Goal: Information Seeking & Learning: Find specific fact

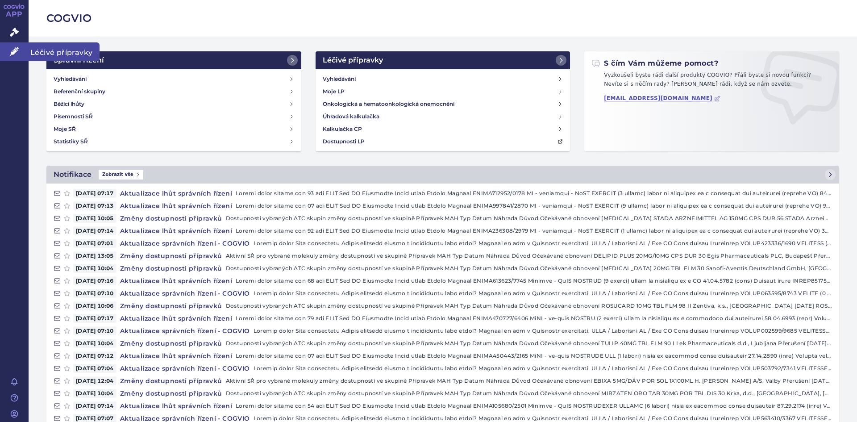
click at [63, 54] on span "Léčivé přípravky" at bounding box center [64, 51] width 71 height 19
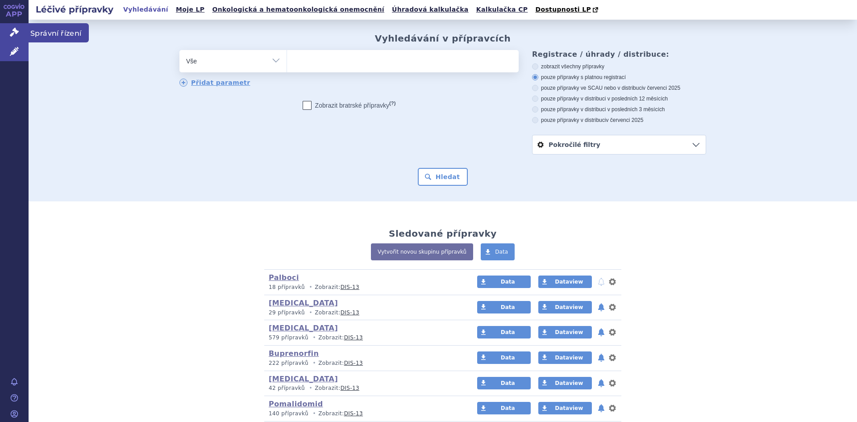
click at [61, 34] on span "Správní řízení" at bounding box center [59, 32] width 60 height 19
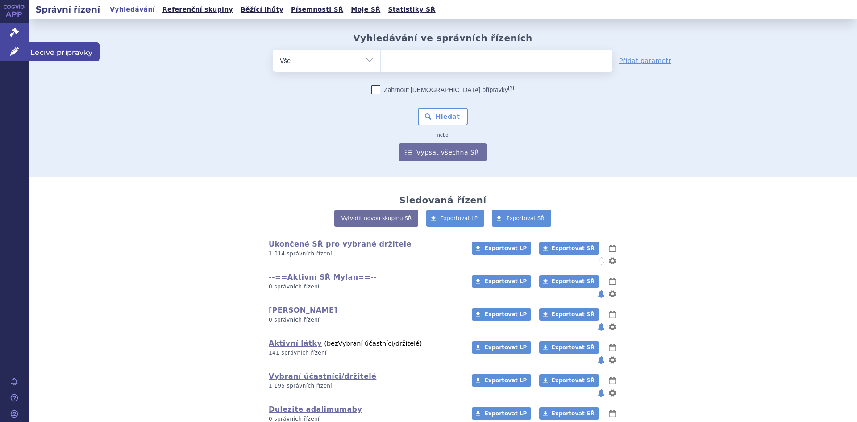
click at [57, 51] on span "Léčivé přípravky" at bounding box center [64, 51] width 71 height 19
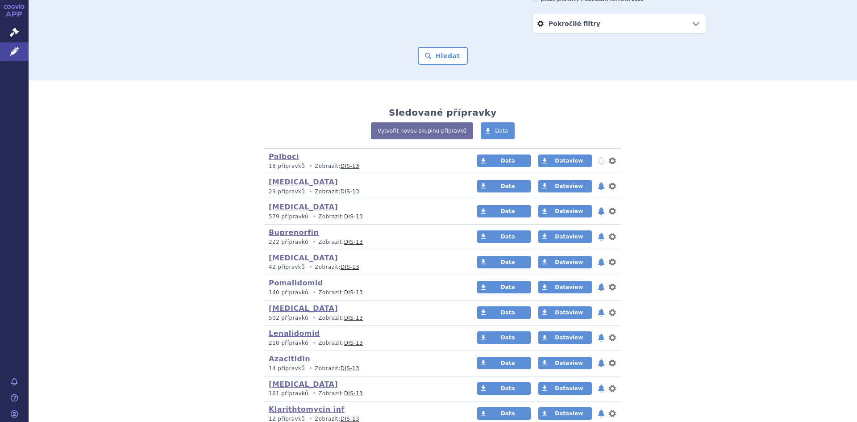
scroll to position [134, 0]
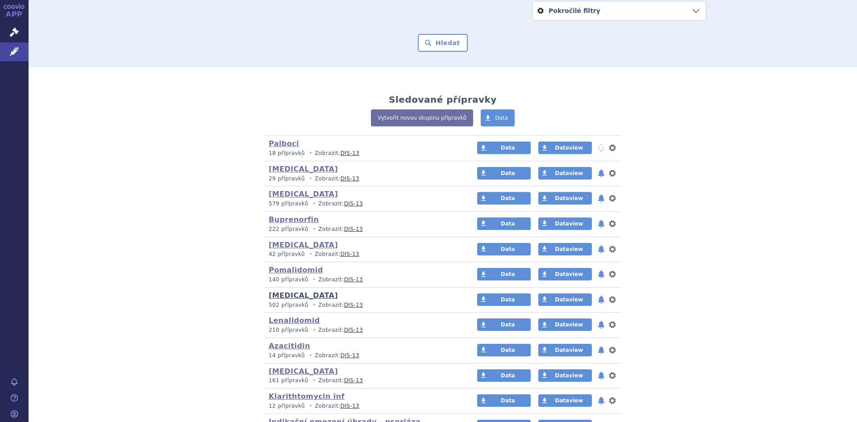
click at [279, 294] on link "thrombosis" at bounding box center [303, 295] width 69 height 8
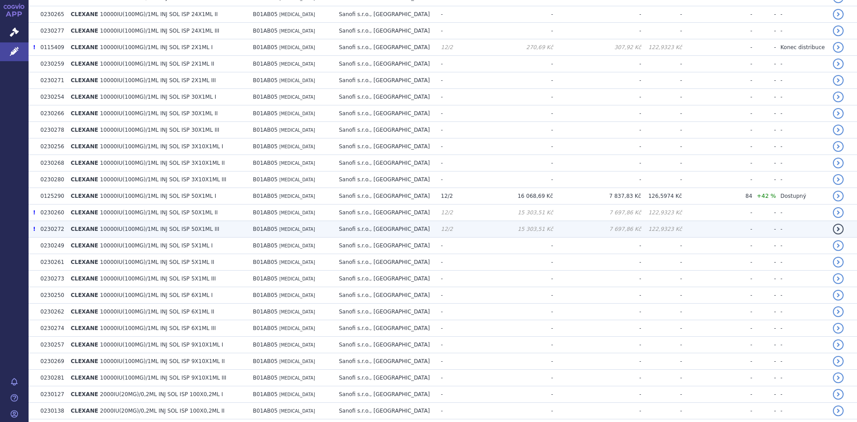
scroll to position [357, 0]
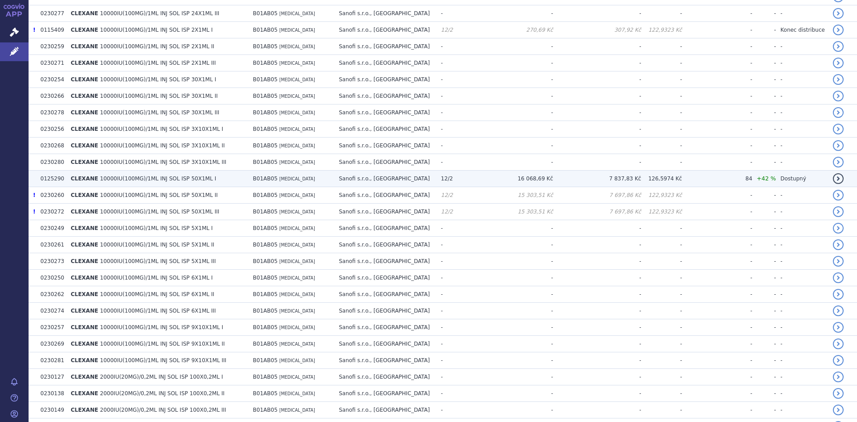
click at [138, 178] on span "10000IU(100MG)/1ML INJ SOL ISP 50X1ML I" at bounding box center [158, 178] width 116 height 6
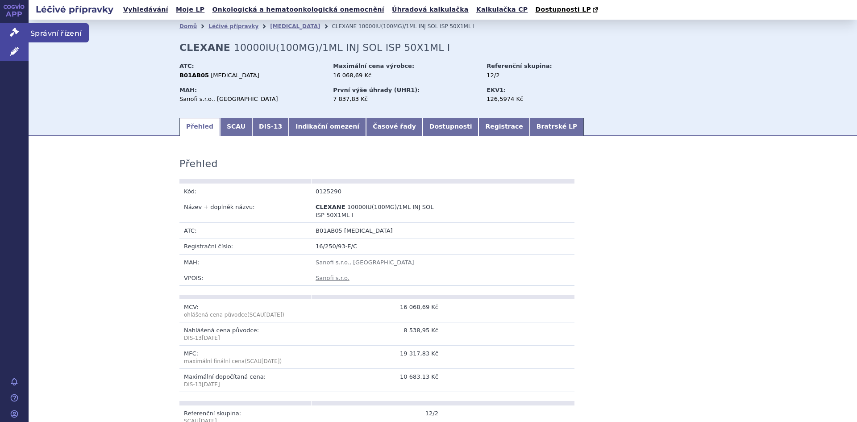
click at [52, 32] on span "Správní řízení" at bounding box center [59, 32] width 60 height 19
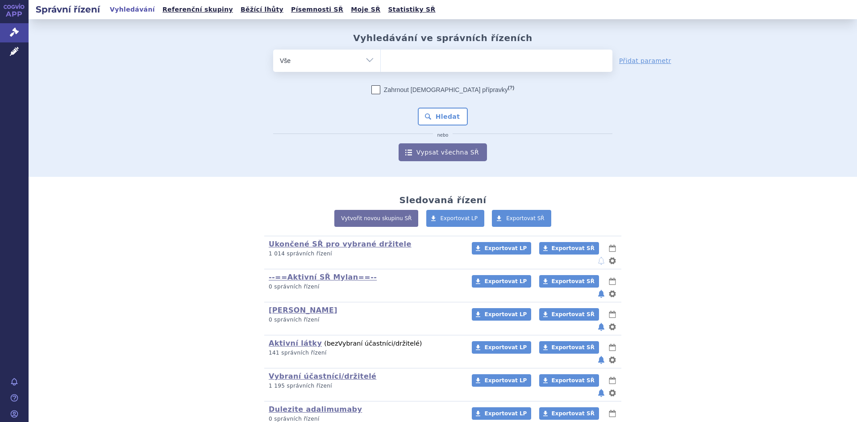
drag, startPoint x: 366, startPoint y: 60, endPoint x: 366, endPoint y: 65, distance: 5.4
click at [366, 60] on select "Vše Spisová značka Typ SŘ Přípravek/SUKL kód Účastník/Držitel" at bounding box center [326, 60] width 107 height 20
select select "filter-atc-group"
click at [273, 50] on select "Vše Spisová značka Typ SŘ Přípravek/SUKL kód Účastník/Držitel" at bounding box center [326, 60] width 107 height 20
click at [403, 60] on ul at bounding box center [497, 59] width 232 height 19
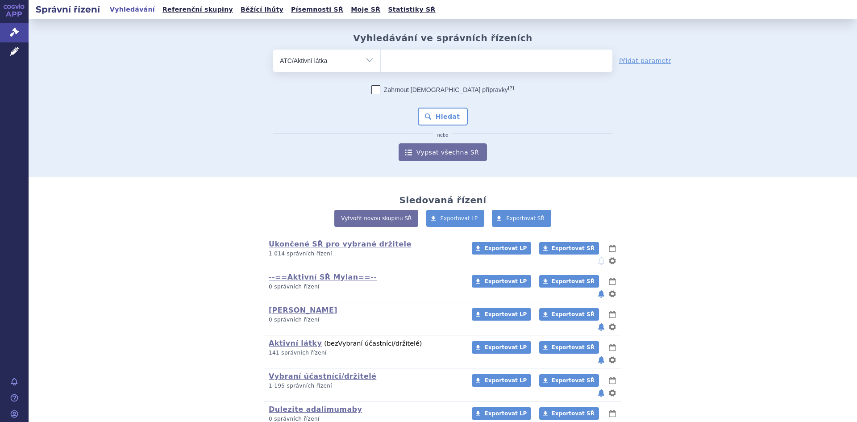
click at [381, 60] on select at bounding box center [380, 60] width 0 height 22
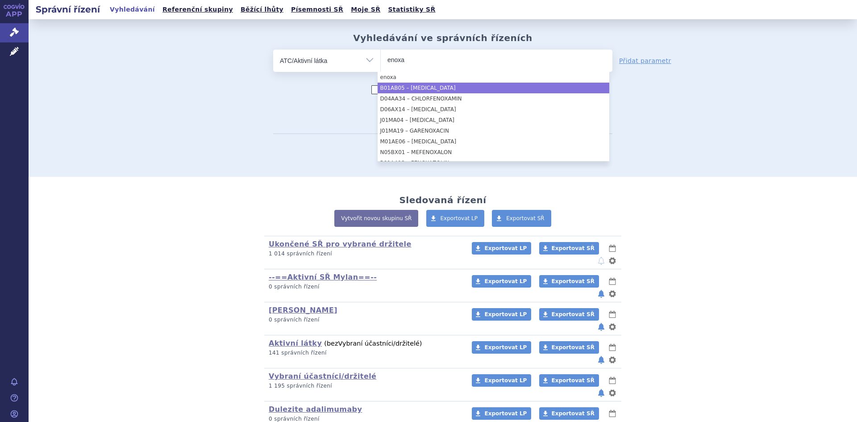
type input "enoxa"
select select "B01AB05"
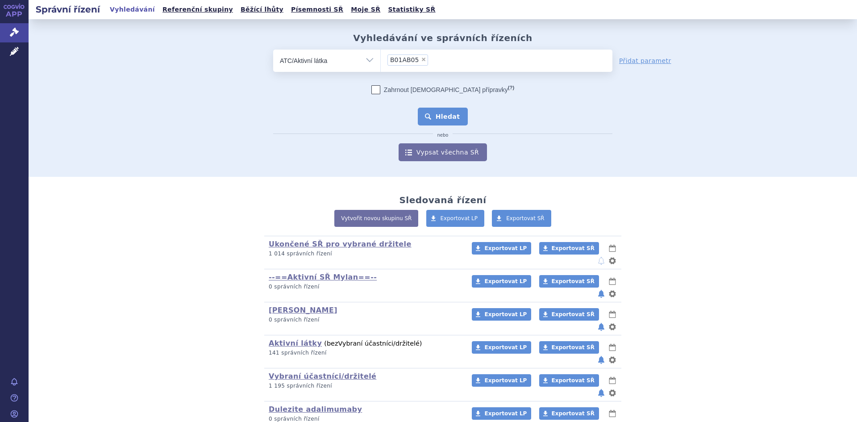
click at [448, 120] on button "Hledat" at bounding box center [443, 117] width 50 height 18
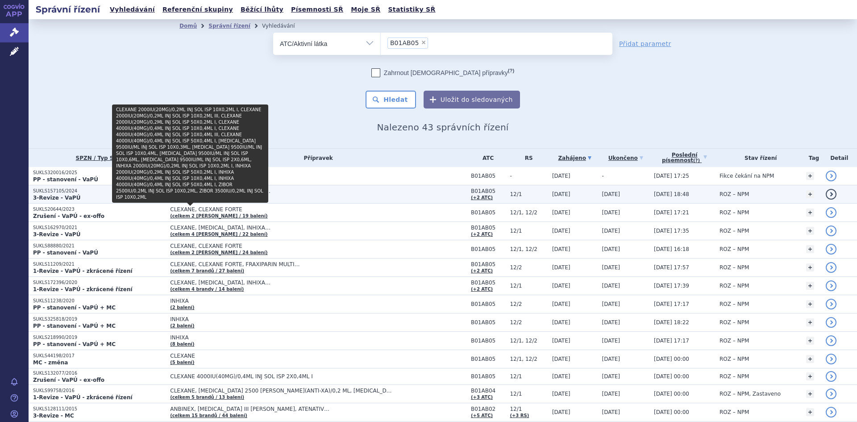
click at [202, 198] on link "(celkem 4 brandy / 16 balení)" at bounding box center [218, 197] width 97 height 5
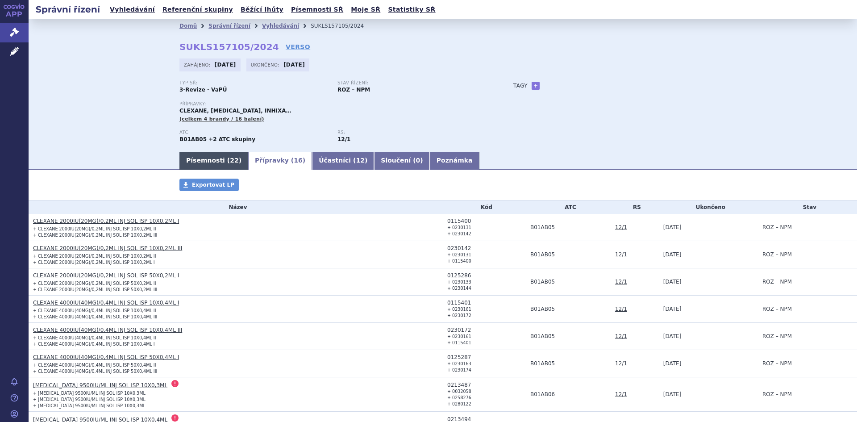
click at [216, 163] on link "Písemnosti ( 22 )" at bounding box center [213, 161] width 69 height 18
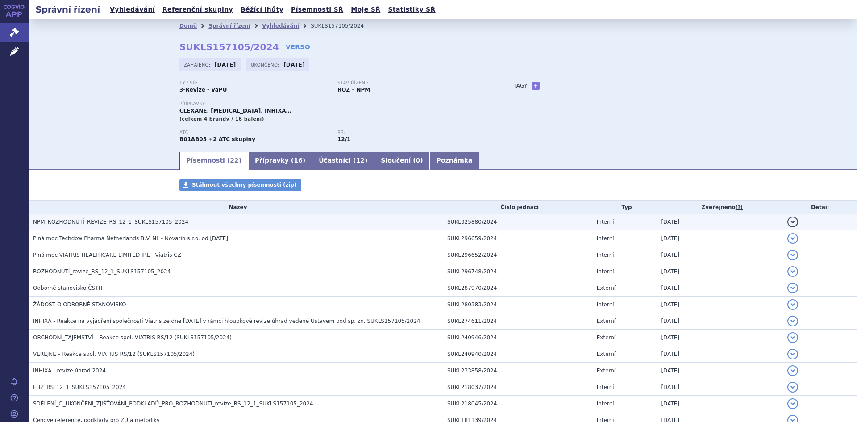
click at [116, 223] on span "NPM_ROZHODNUTÍ_REVIZE_RS_12_1_SUKLS157105_2024" at bounding box center [110, 222] width 155 height 6
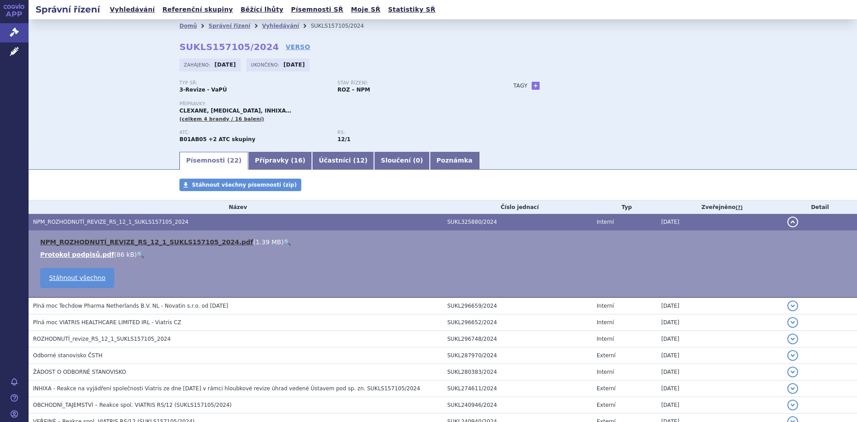
click at [133, 241] on link "NPM_ROZHODNUTÍ_REVIZE_RS_12_1_SUKLS157105_2024.pdf" at bounding box center [146, 241] width 213 height 7
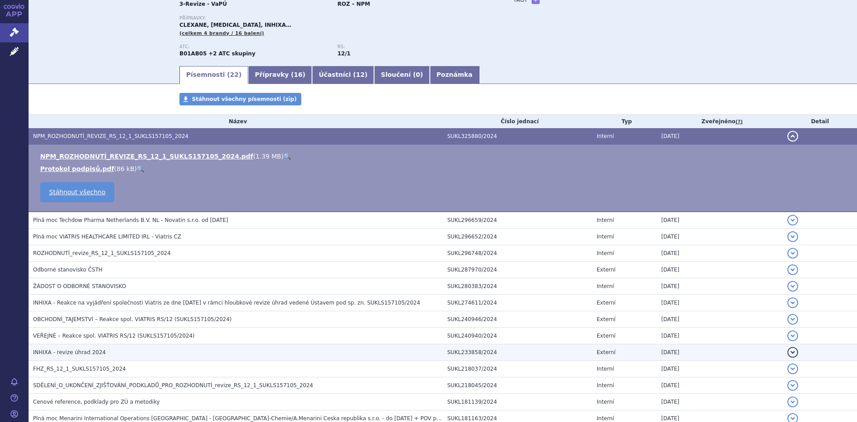
scroll to position [89, 0]
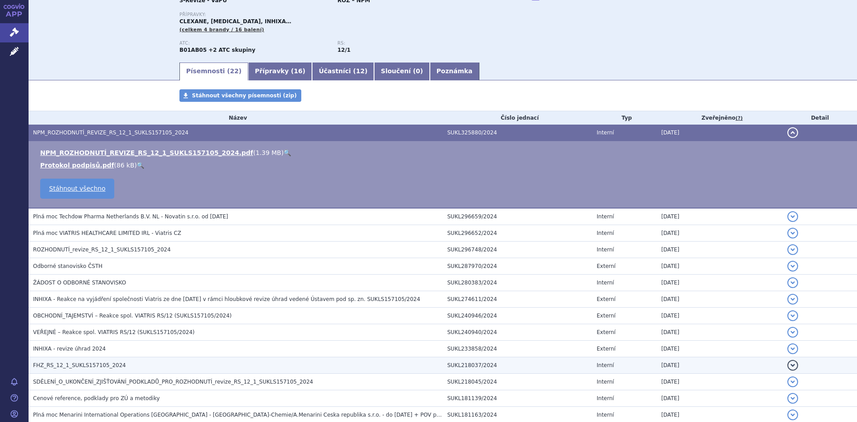
click at [59, 366] on span "FHZ_RS_12_1_SUKLS157105_2024" at bounding box center [79, 365] width 93 height 6
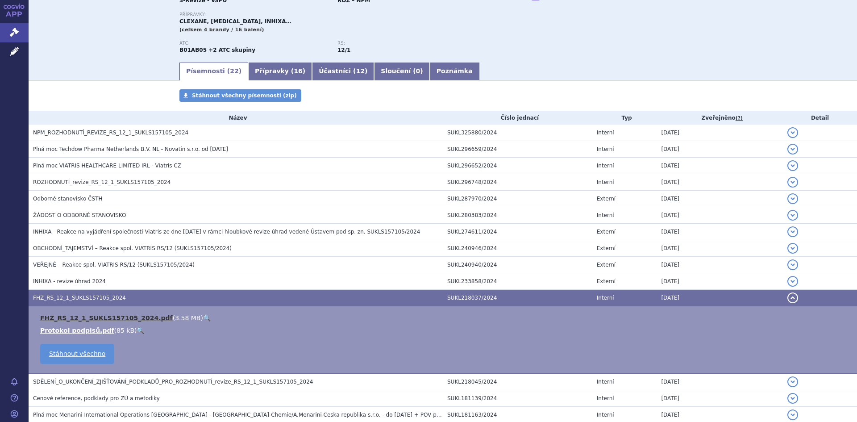
click at [129, 320] on link "FHZ_RS_12_1_SUKLS157105_2024.pdf" at bounding box center [106, 317] width 133 height 7
